Goal: Information Seeking & Learning: Check status

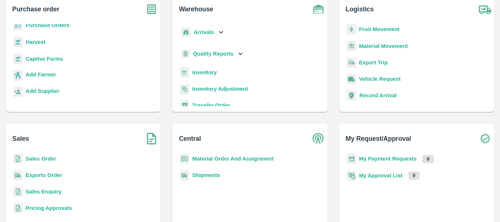
scroll to position [17, 0]
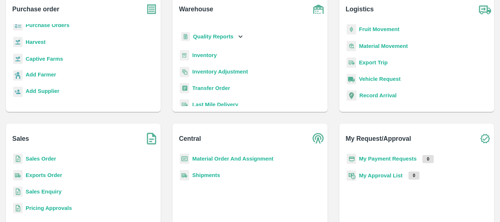
click at [209, 57] on b "Inventory" at bounding box center [204, 55] width 25 height 6
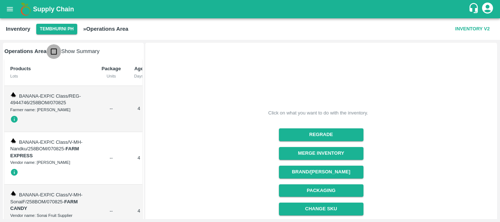
click at [53, 55] on input "checkbox" at bounding box center [53, 51] width 15 height 15
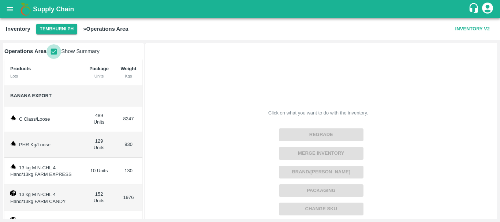
click at [54, 55] on input "checkbox" at bounding box center [53, 51] width 15 height 15
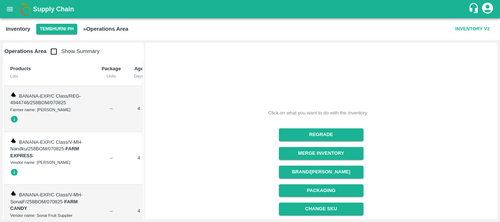
click at [53, 51] on input "checkbox" at bounding box center [53, 51] width 15 height 15
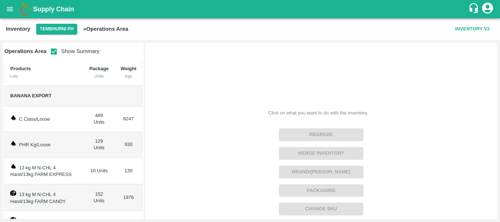
click at [52, 53] on input "checkbox" at bounding box center [53, 51] width 15 height 15
click at [53, 50] on input "checkbox" at bounding box center [53, 51] width 15 height 15
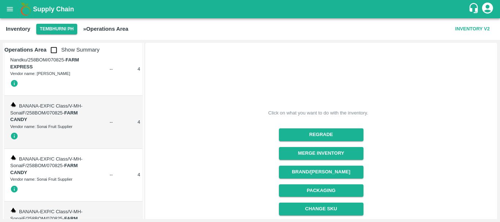
scroll to position [89, 0]
click at [52, 48] on input "checkbox" at bounding box center [53, 50] width 15 height 15
checkbox input "true"
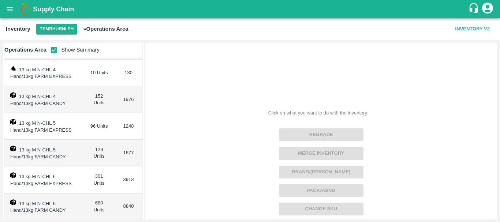
scroll to position [98, 0]
click at [96, 148] on td "129 Units" at bounding box center [98, 152] width 31 height 27
copy td "129"
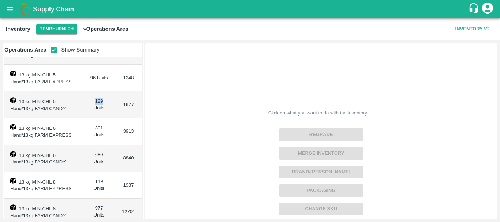
scroll to position [147, 0]
click at [97, 154] on td "680 Units" at bounding box center [98, 158] width 31 height 27
click at [75, 178] on td "13 kg M N-CHL 8 Hand/13kg FARM EXPRESS" at bounding box center [43, 185] width 79 height 27
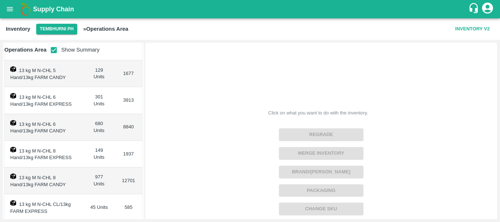
click at [99, 177] on td "977 Units" at bounding box center [98, 181] width 31 height 27
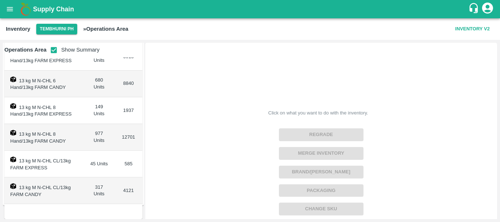
click at [98, 186] on td "317 Units" at bounding box center [98, 190] width 31 height 27
